Goal: Ask a question: Seek information or help from site administrators or community

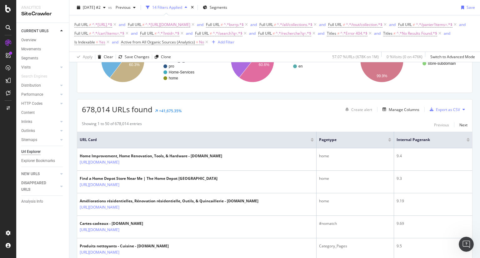
scroll to position [75, 0]
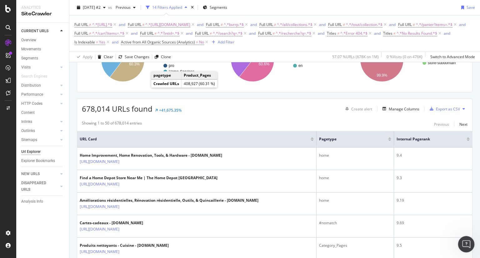
click at [465, 242] on icon "Open Intercom Messenger" at bounding box center [466, 243] width 10 height 10
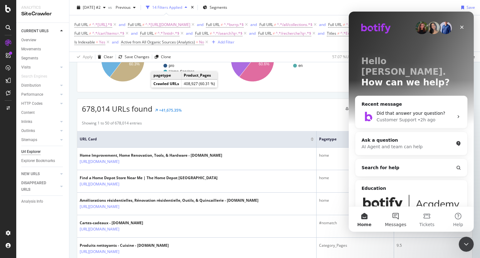
click at [395, 216] on button "Messages" at bounding box center [395, 219] width 31 height 25
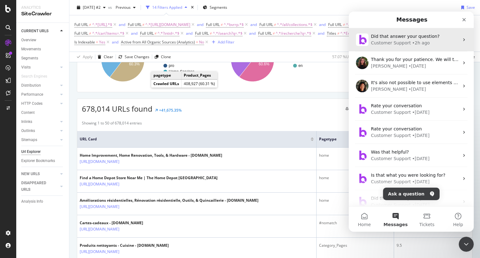
click at [414, 43] on div "• 2h ago" at bounding box center [422, 43] width 18 height 7
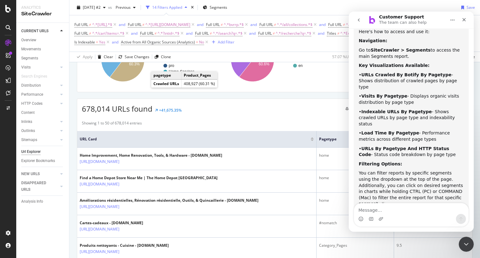
scroll to position [392, 0]
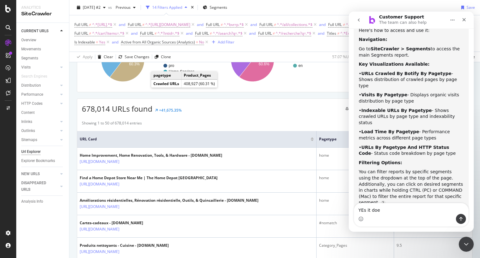
type textarea "YEs it does"
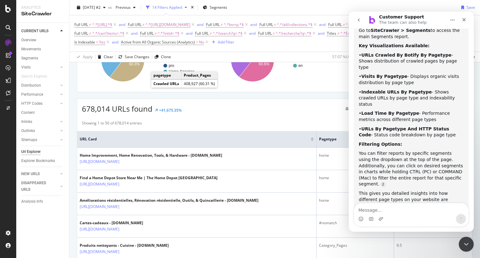
scroll to position [430, 0]
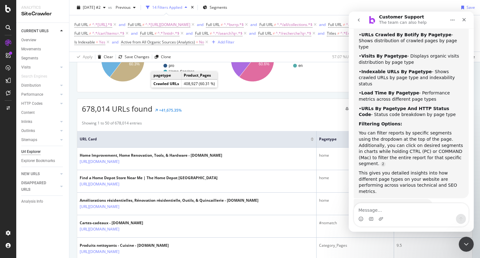
click at [397, 224] on div "YEs it does [PERSON_NAME] • Just now" at bounding box center [411, 234] width 115 height 21
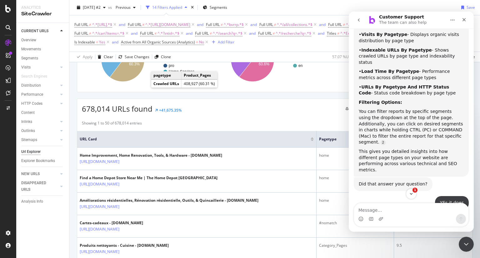
scroll to position [503, 0]
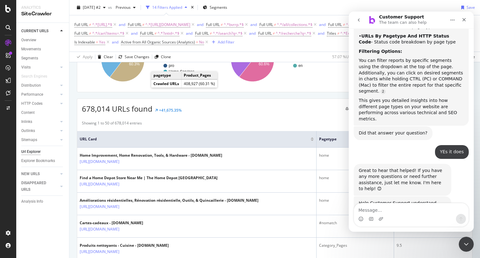
click at [413, 244] on span "Great" at bounding box center [412, 249] width 11 height 11
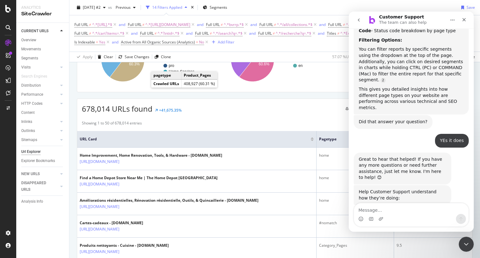
scroll to position [520, 0]
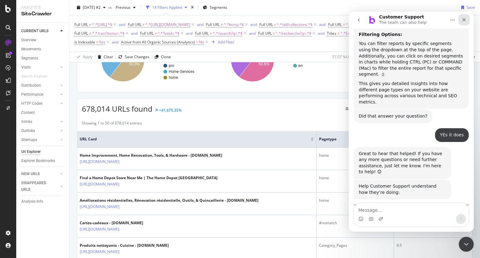
click at [464, 20] on icon "Close" at bounding box center [464, 19] width 3 height 3
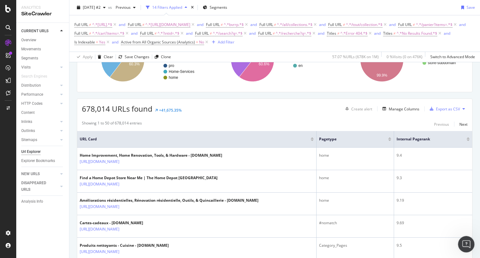
click at [464, 244] on icon "Open Intercom Messenger" at bounding box center [466, 243] width 10 height 10
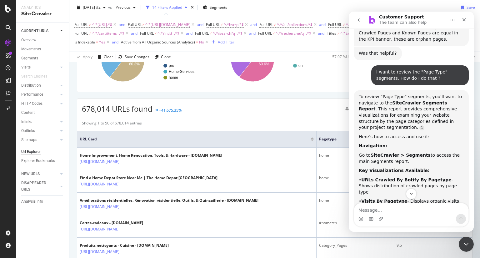
scroll to position [285, 0]
click at [40, 70] on div "SiteCrawler" at bounding box center [34, 70] width 22 height 6
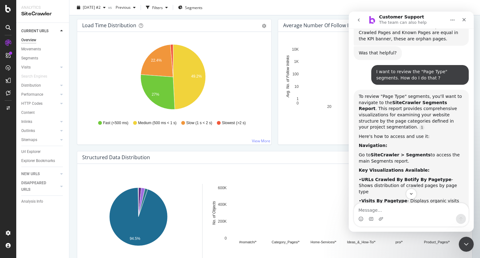
scroll to position [470, 0]
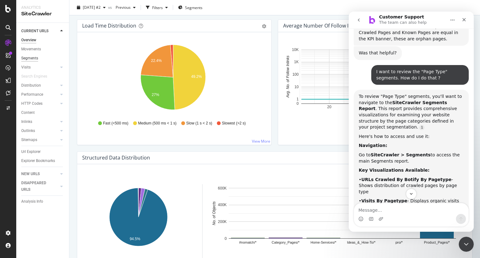
click at [35, 58] on div "Segments" at bounding box center [29, 58] width 17 height 7
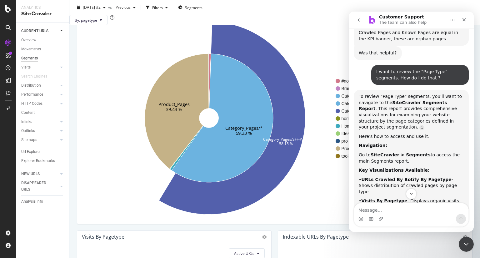
scroll to position [53, 0]
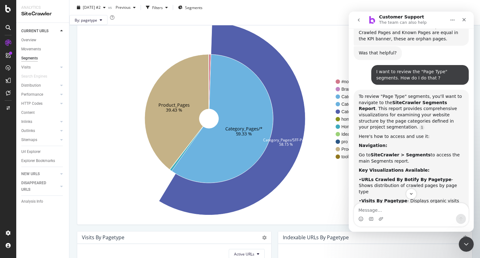
click at [359, 24] on button "go back" at bounding box center [359, 20] width 12 height 12
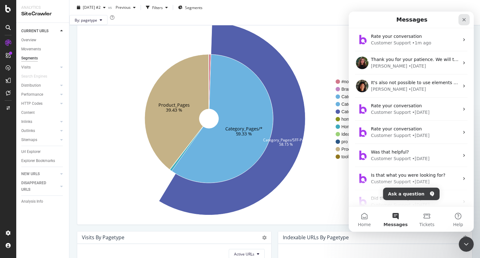
click at [463, 25] on div "Close" at bounding box center [464, 19] width 11 height 11
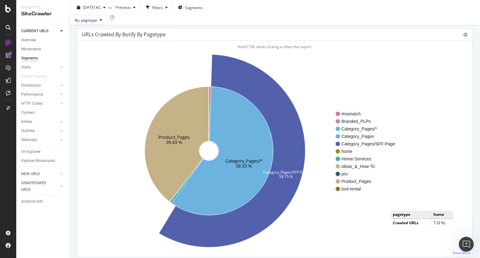
scroll to position [20, 0]
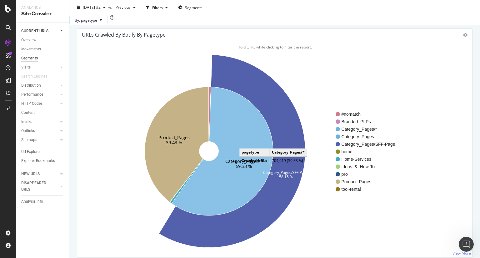
click at [246, 152] on icon at bounding box center [223, 151] width 102 height 129
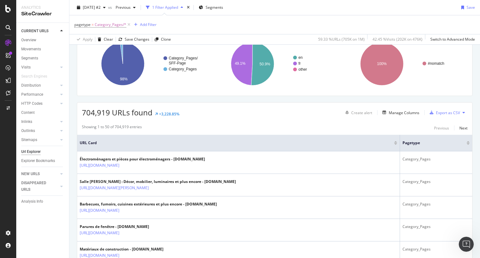
scroll to position [56, 0]
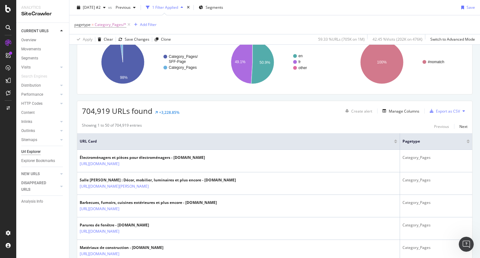
drag, startPoint x: 396, startPoint y: 138, endPoint x: 251, endPoint y: 149, distance: 145.2
click at [251, 149] on th "URL Card" at bounding box center [238, 141] width 323 height 17
drag, startPoint x: 395, startPoint y: 145, endPoint x: 308, endPoint y: 149, distance: 86.7
click at [308, 149] on th "URL Card" at bounding box center [238, 141] width 323 height 17
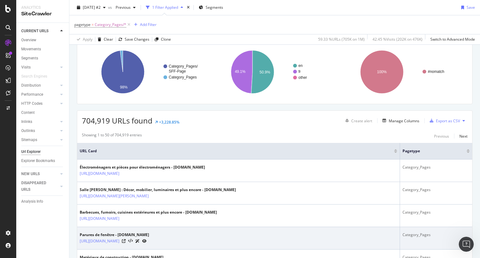
scroll to position [37, 0]
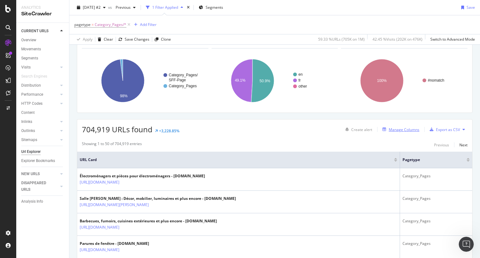
click at [398, 128] on div "Manage Columns" at bounding box center [404, 129] width 31 height 5
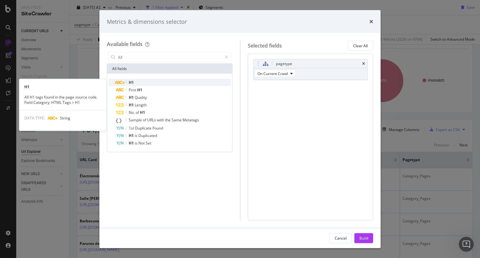
type input "h1"
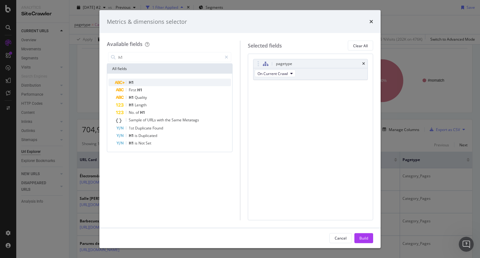
click at [166, 81] on div "H1" at bounding box center [173, 83] width 115 height 8
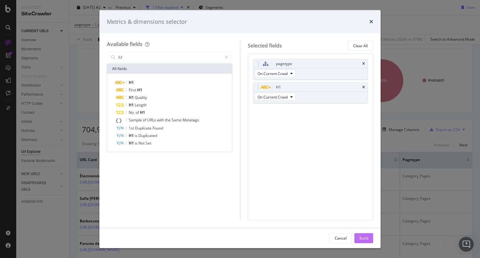
click at [366, 241] on div "Build" at bounding box center [364, 237] width 9 height 9
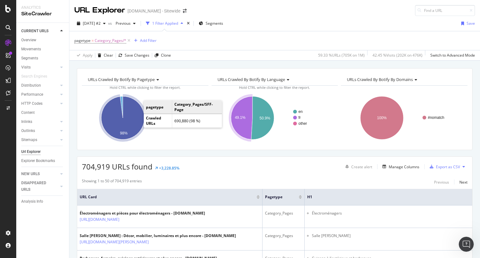
click at [140, 124] on icon "A chart." at bounding box center [122, 117] width 43 height 43
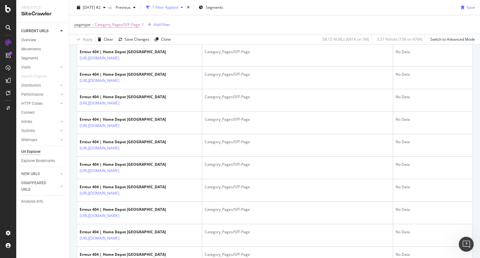
scroll to position [692, 0]
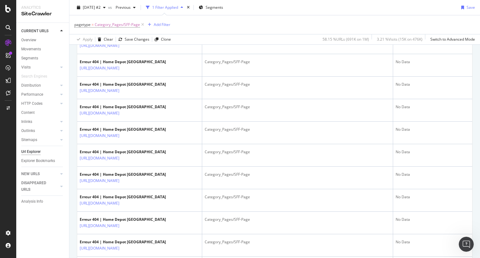
click at [473, 241] on div "Open Intercom Messenger" at bounding box center [465, 243] width 21 height 21
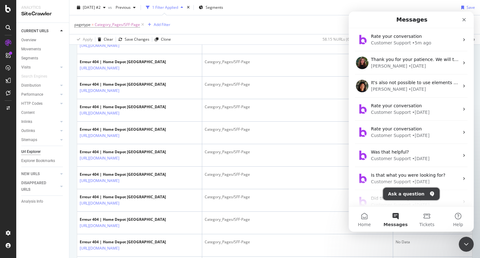
click at [410, 195] on button "Ask a question" at bounding box center [411, 194] width 57 height 13
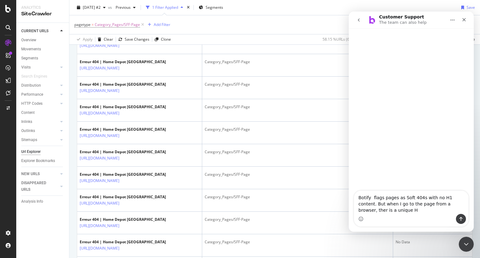
type textarea "Botify flags pages as Soft 404s with no H1 content. But when I go to the page f…"
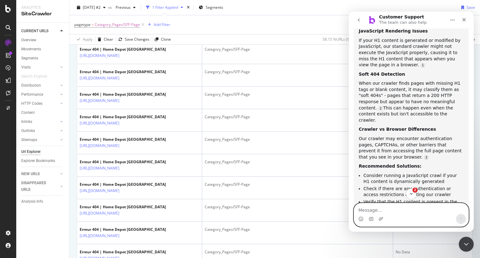
scroll to position [155, 0]
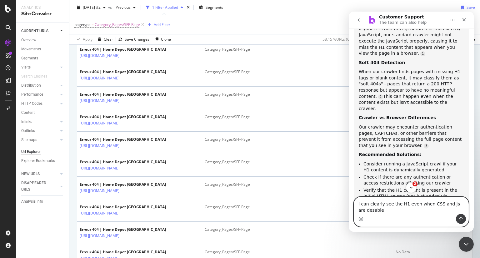
type textarea "I can clearly see the H1 even when CSS and Js are desabled"
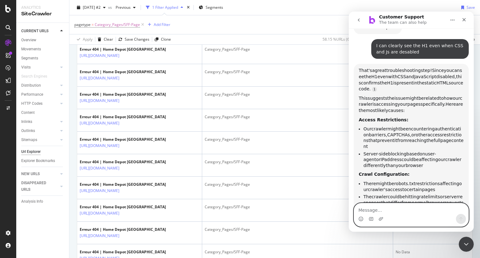
scroll to position [369, 0]
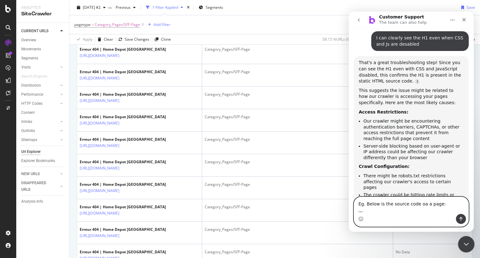
paste textarea "<!DOCTYPE html><html data-beasties-container lang="fr-ca"><head typeof="og:webs…"
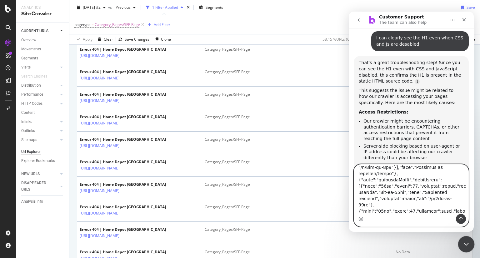
scroll to position [84770, 0]
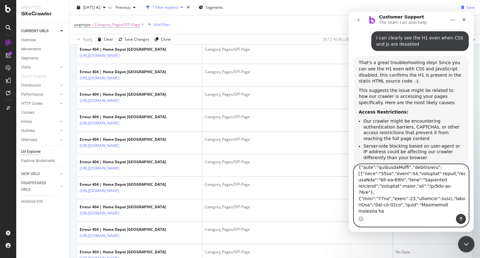
type textarea "Eg. Below is the source code oa a page: ,,, <!DOCTYPE html><html data-beasties-…"
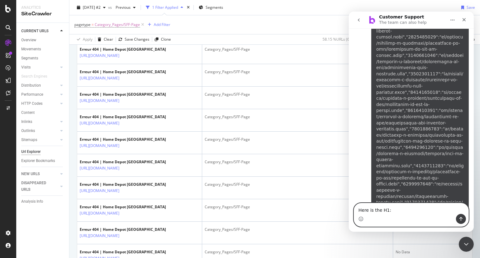
scroll to position [98925, 0]
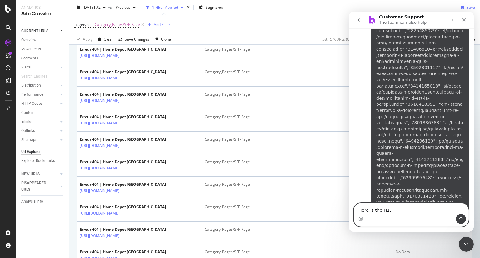
paste textarea "<h1 _ngcontent-hdca-c3565754227="" class="md:acl-title--x-large acl-title--larg…"
type textarea "Here is the H1: <h1 _ngcontent-hdca-c3565754227="" class="md:acl-title--x-large…"
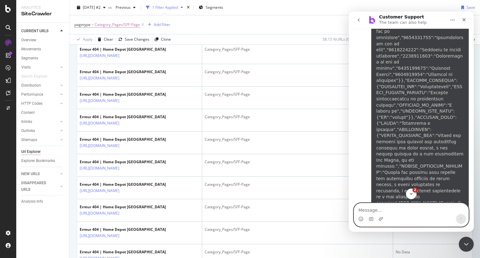
scroll to position [99168, 0]
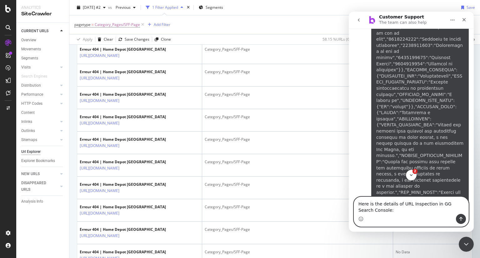
paste textarea "Page indexing Page is not indexed: Duplicate without user-selected canonical Di…"
type textarea "Here is the details of URL Inspection in GG Search Console: Page indexing Page …"
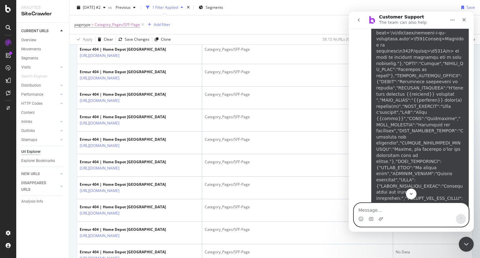
scroll to position [99636, 0]
paste textarea "Indexing User-declared canonical None"
type textarea "Why : Indexing User-declared canonical None"
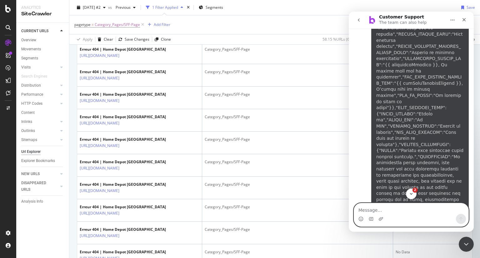
scroll to position [99916, 0]
paste textarea "<link rel="canonical" href="[URL][DOMAIN_NAME]">"
type textarea "THere is actually a canonical on the URL: <link rel="canonical" href="[URL][DOM…"
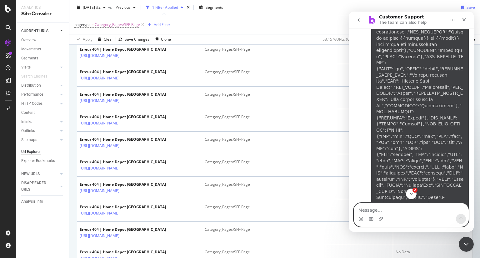
scroll to position [100271, 0]
type textarea "H"
paste textarea "<head typeof="og:website" class="at-element-marker"><meta http-equiv="origin-tr…"
type textarea "Below is the <Head> element: <head typeof="og:website" class="at-element-marker…"
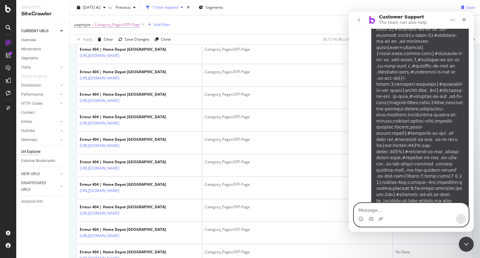
scroll to position [164463, 0]
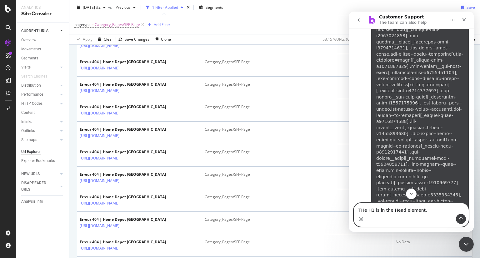
scroll to position [155180, 0]
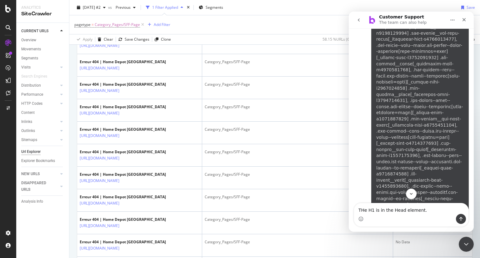
drag, startPoint x: 472, startPoint y: 194, endPoint x: 472, endPoint y: 184, distance: 10.0
click at [472, 184] on div "We're here to help. Ask us anything and we'll get back to you soon. If you don'…" at bounding box center [411, 118] width 125 height 181
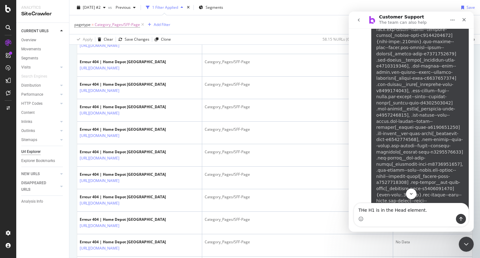
scroll to position [154528, 0]
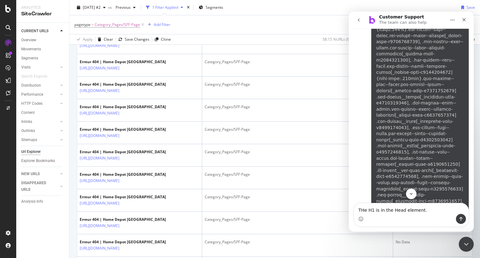
drag, startPoint x: 474, startPoint y: 193, endPoint x: 824, endPoint y: 189, distance: 350.3
drag, startPoint x: 824, startPoint y: 189, endPoint x: 473, endPoint y: 194, distance: 351.0
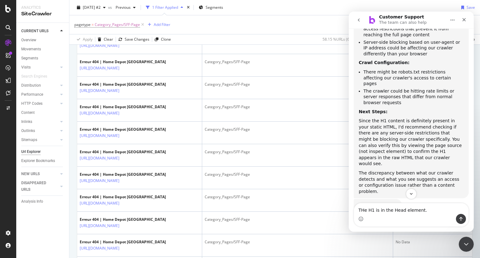
scroll to position [480, 0]
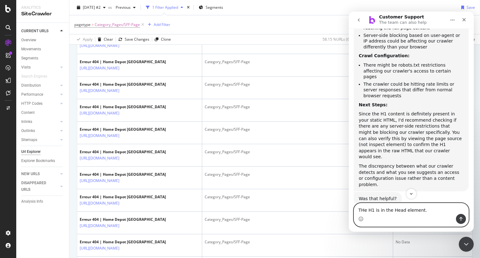
click at [366, 211] on textarea "THe H1 is in the Head element." at bounding box center [411, 208] width 114 height 11
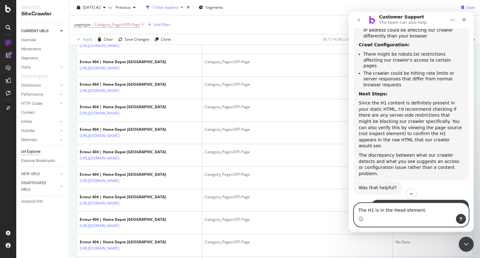
scroll to position [483, 0]
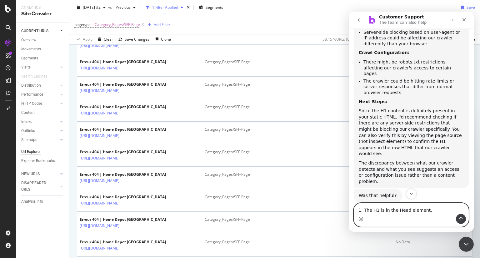
click at [434, 211] on textarea "1. The H1 is in the Head element." at bounding box center [411, 208] width 114 height 11
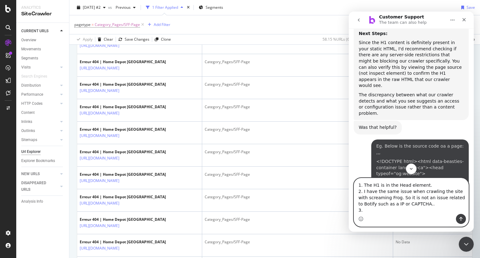
scroll to position [562, 0]
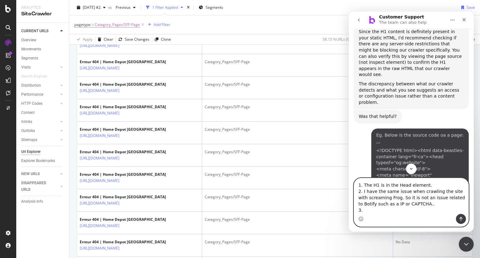
type textarea "1. The H1 is in the Head element. 2. I have the same issue when crawling the si…"
click at [461, 220] on icon "Send a message…" at bounding box center [461, 219] width 3 height 4
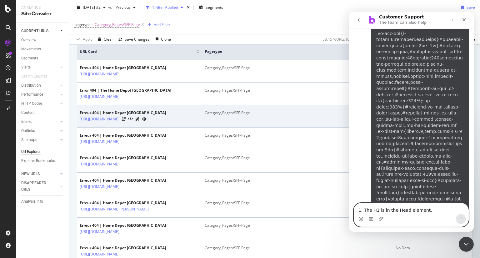
scroll to position [140, 0]
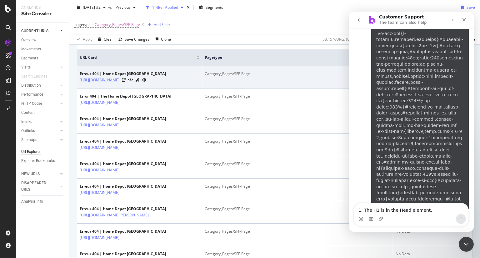
click at [119, 83] on link "[URL][DOMAIN_NAME]" at bounding box center [100, 80] width 40 height 6
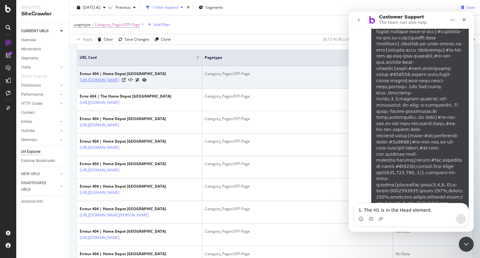
scroll to position [164634, 0]
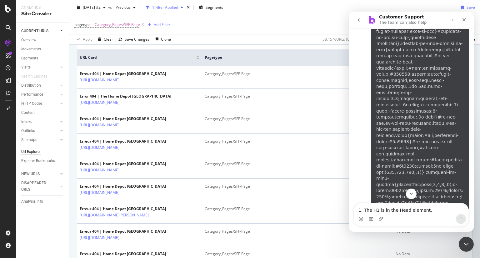
click at [368, 215] on div "Intercom messenger" at bounding box center [411, 219] width 114 height 10
click at [372, 212] on textarea "1. The H1 is in the Head element. 2. I have the same issue when crawling the si…" at bounding box center [411, 208] width 114 height 11
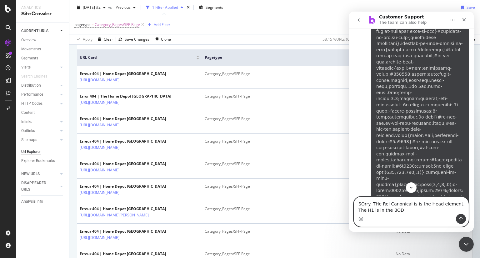
type textarea "SOrry. THe Rel Canonical is is the Head element. The H1 is in the BODY"
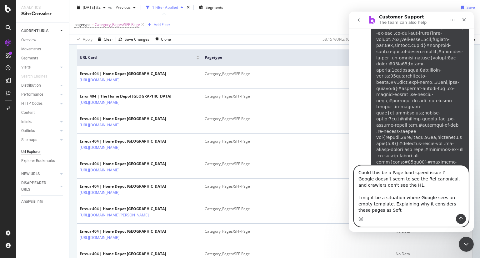
scroll to position [165013, 0]
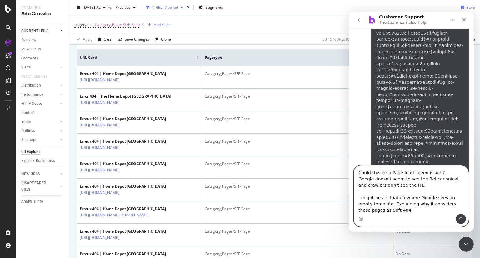
type textarea "Could this be a Page load speed issue ? Google doesn't seem to see the Rel cano…"
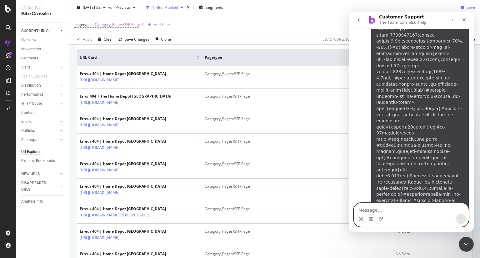
scroll to position [165180, 0]
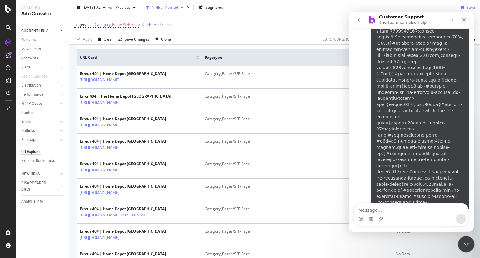
click at [468, 241] on icon "Close Intercom Messenger" at bounding box center [466, 244] width 8 height 8
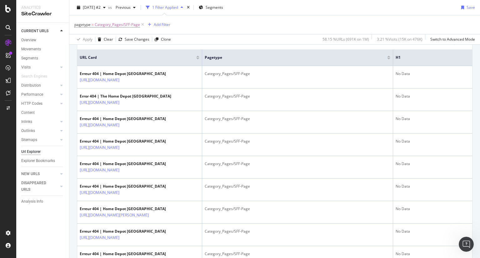
drag, startPoint x: 419, startPoint y: 58, endPoint x: 290, endPoint y: 44, distance: 129.7
click at [290, 44] on div "Apply Clear Save Changes Clone 58.15 % URLs ( 691K on 1M ) 3.21 % Visits ( 15K …" at bounding box center [274, 39] width 411 height 10
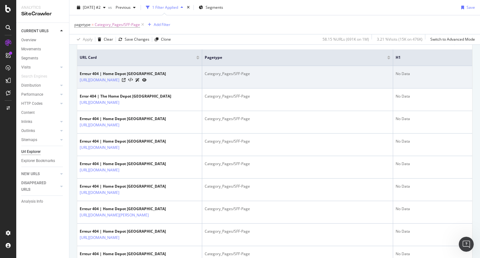
scroll to position [0, 0]
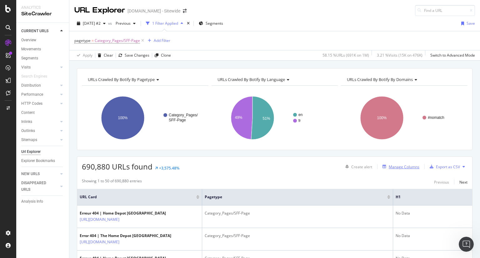
click at [392, 168] on div "Manage Columns" at bounding box center [404, 166] width 31 height 5
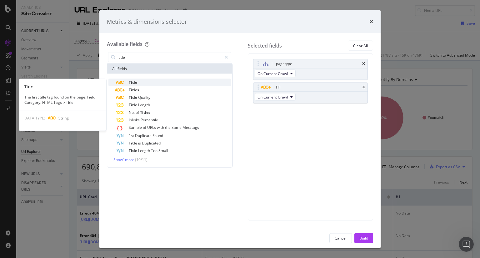
type input "title"
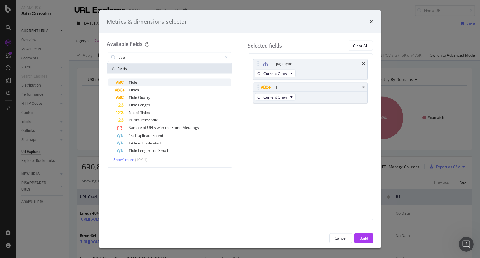
click at [149, 82] on div "Title" at bounding box center [173, 83] width 115 height 8
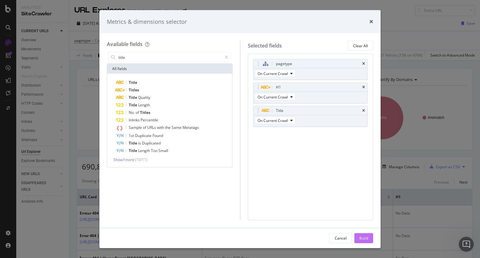
click at [364, 241] on div "Build" at bounding box center [364, 237] width 9 height 9
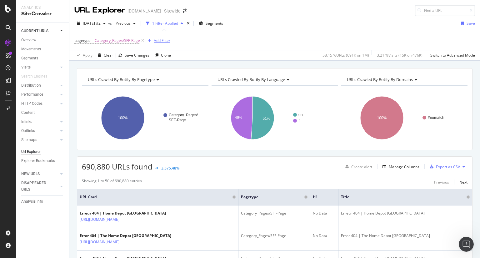
click at [165, 42] on div "Add Filter" at bounding box center [162, 40] width 17 height 5
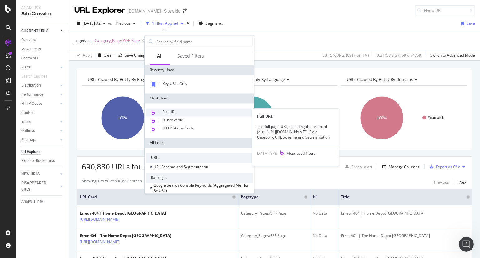
click at [175, 112] on span "Full URL" at bounding box center [170, 111] width 14 height 5
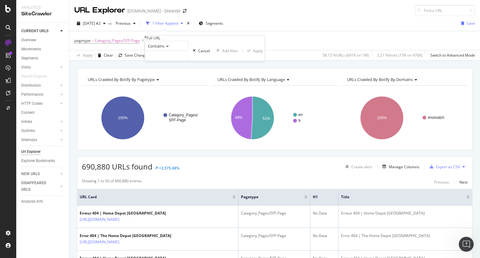
click at [169, 48] on icon at bounding box center [167, 47] width 4 height 4
click at [184, 104] on div "Doesn't contain" at bounding box center [166, 100] width 43 height 7
click at [169, 61] on input "text" at bounding box center [166, 55] width 43 height 9
type input "?"
click at [262, 53] on div "Apply" at bounding box center [267, 50] width 10 height 5
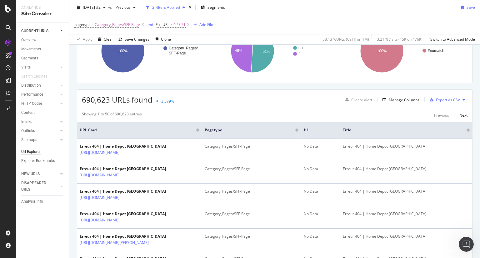
scroll to position [68, 0]
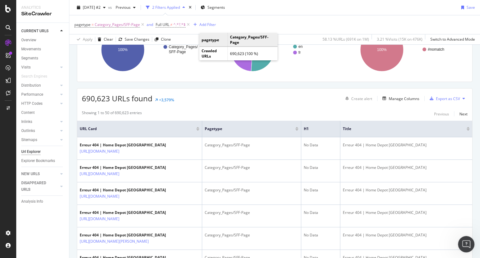
click at [468, 244] on icon "Open Intercom Messenger" at bounding box center [466, 243] width 10 height 10
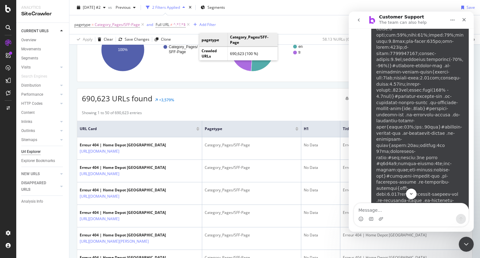
scroll to position [165146, 0]
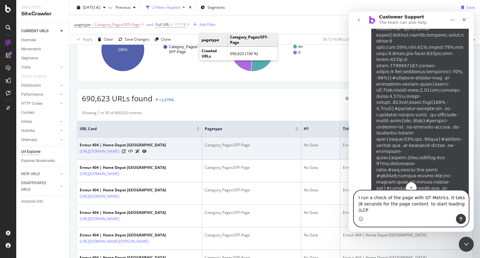
type textarea "I run a check of the page with GT Metrics. It taks |8 seconds for the page cont…"
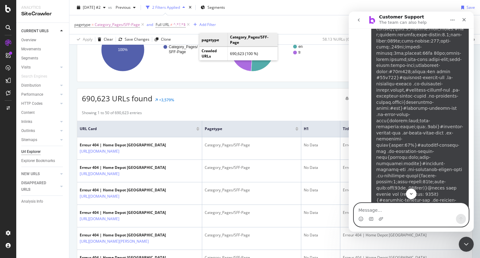
scroll to position [165528, 0]
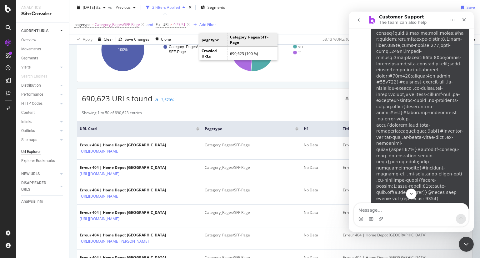
drag, startPoint x: 358, startPoint y: 65, endPoint x: 460, endPoint y: 145, distance: 130.0
copy div "When pages load this slowly, crawlers (including ours and Screaming Frog) may t…"
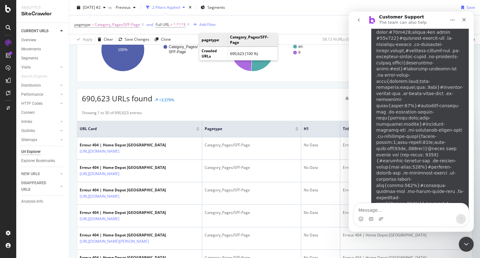
scroll to position [165583, 0]
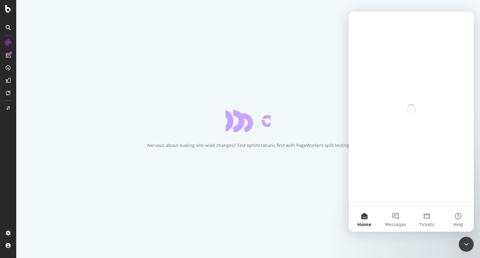
drag, startPoint x: 0, startPoint y: 0, endPoint x: 71, endPoint y: 105, distance: 126.9
click at [71, 105] on div "Nervous about making site-wide changes? Test optimizations first with PageWorke…" at bounding box center [248, 129] width 464 height 258
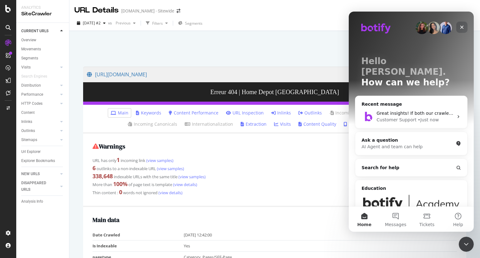
click at [463, 27] on icon "Close" at bounding box center [462, 27] width 3 height 3
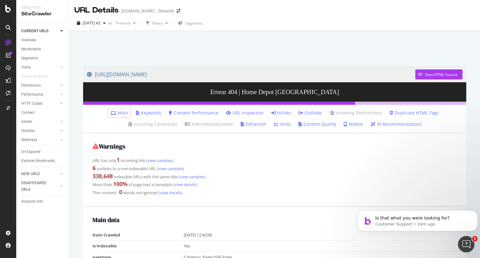
click at [469, 245] on icon "Open Intercom Messenger" at bounding box center [466, 243] width 10 height 10
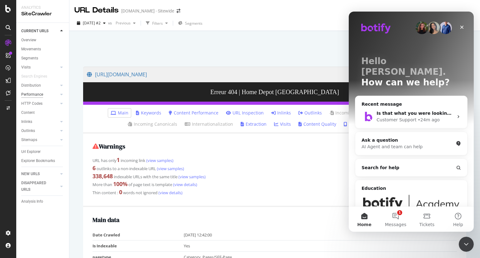
click at [37, 95] on div "Performance" at bounding box center [32, 94] width 22 height 7
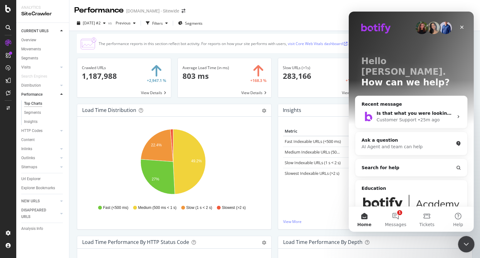
click at [468, 245] on icon "Close Intercom Messenger" at bounding box center [466, 244] width 8 height 8
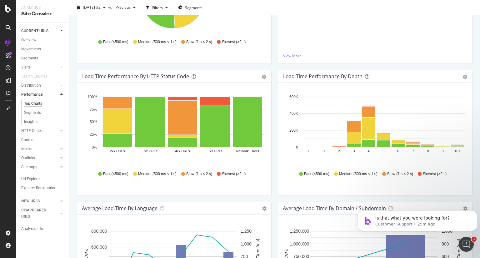
scroll to position [151, 0]
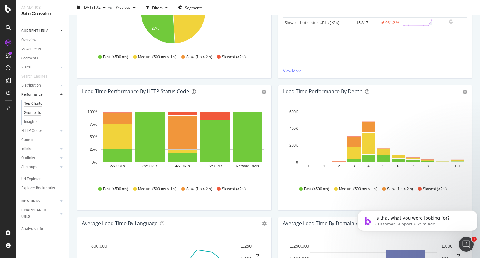
click at [38, 114] on div "Segments" at bounding box center [32, 112] width 17 height 7
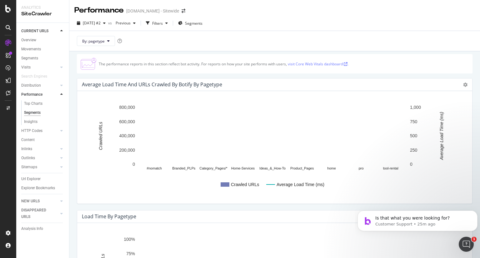
scroll to position [105, 0]
